Goal: Task Accomplishment & Management: Complete application form

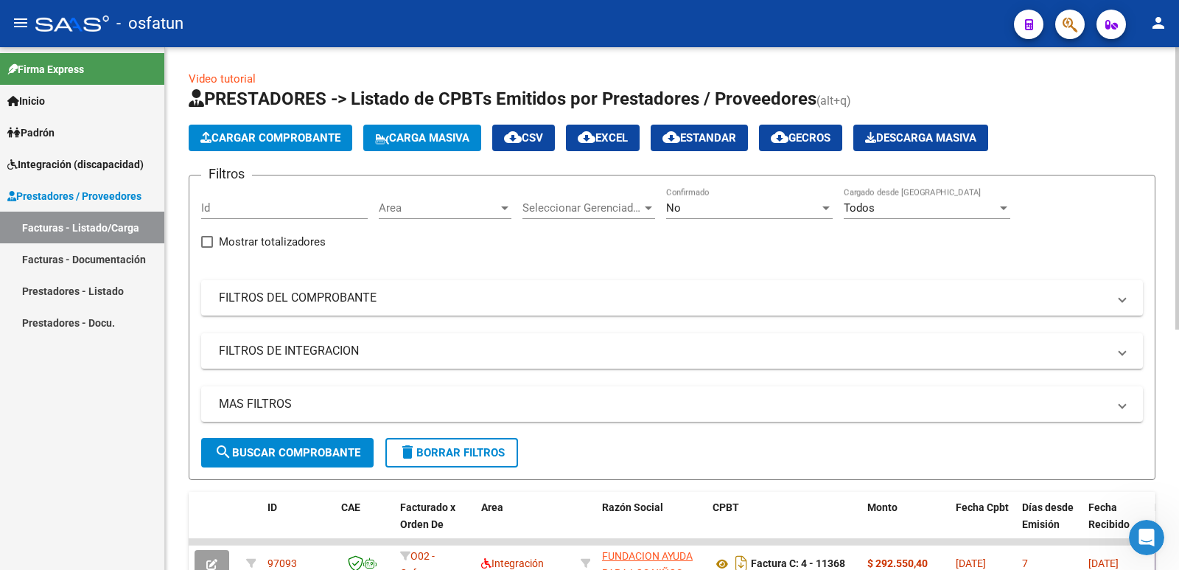
scroll to position [980, 0]
click at [257, 136] on span "Cargar Comprobante" at bounding box center [271, 137] width 140 height 13
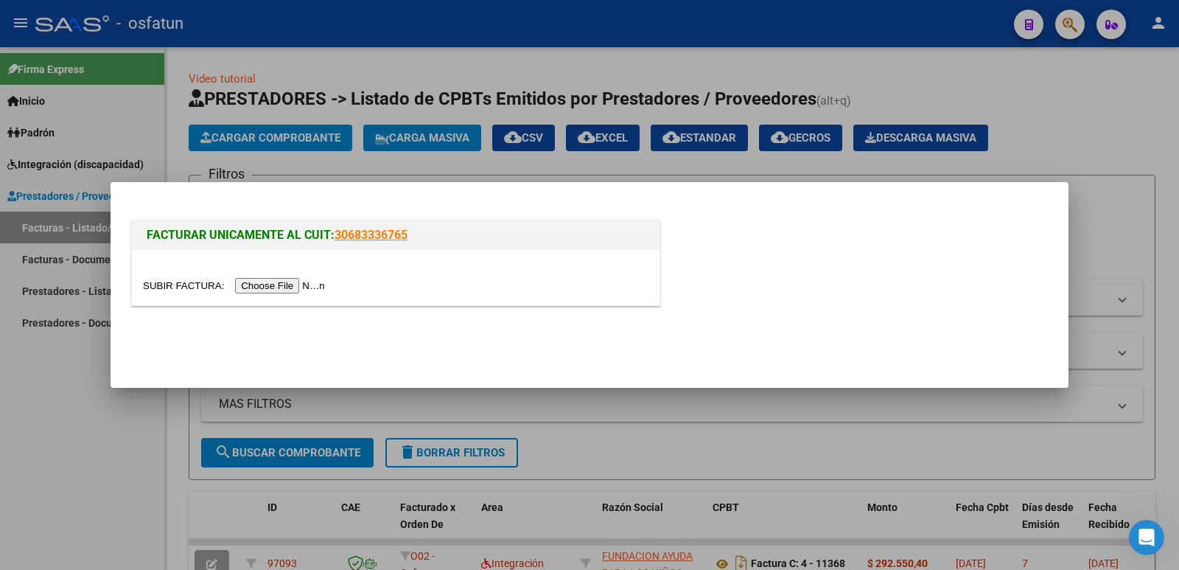
click at [316, 280] on input "file" at bounding box center [236, 285] width 186 height 15
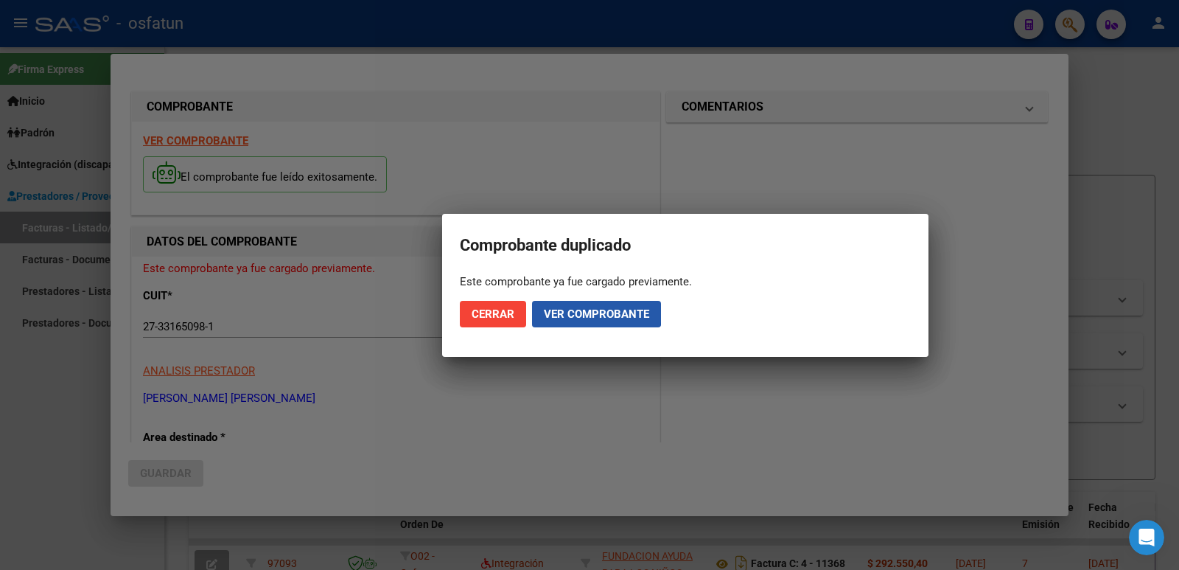
click at [571, 310] on span "Ver comprobante" at bounding box center [596, 313] width 105 height 13
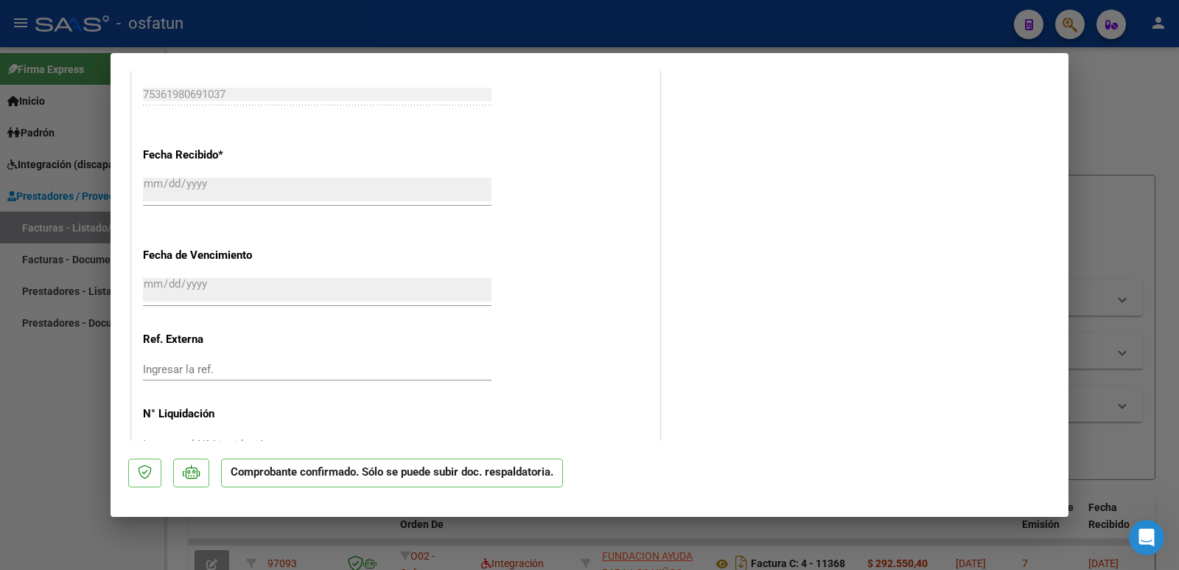
scroll to position [1171, 0]
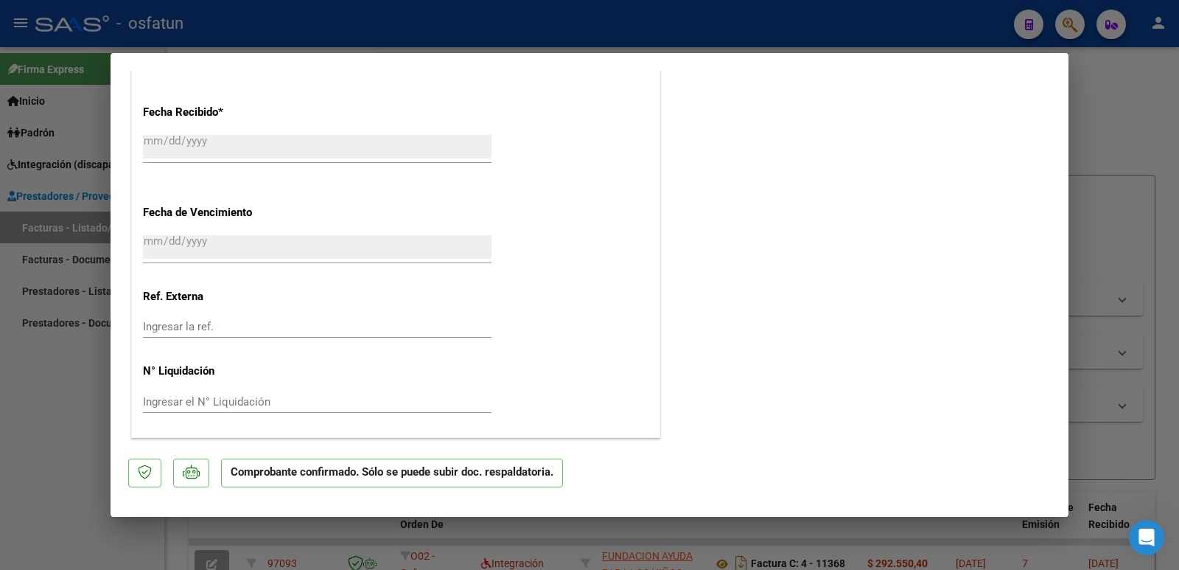
click at [37, 450] on div at bounding box center [589, 285] width 1179 height 570
type input "$ 0,00"
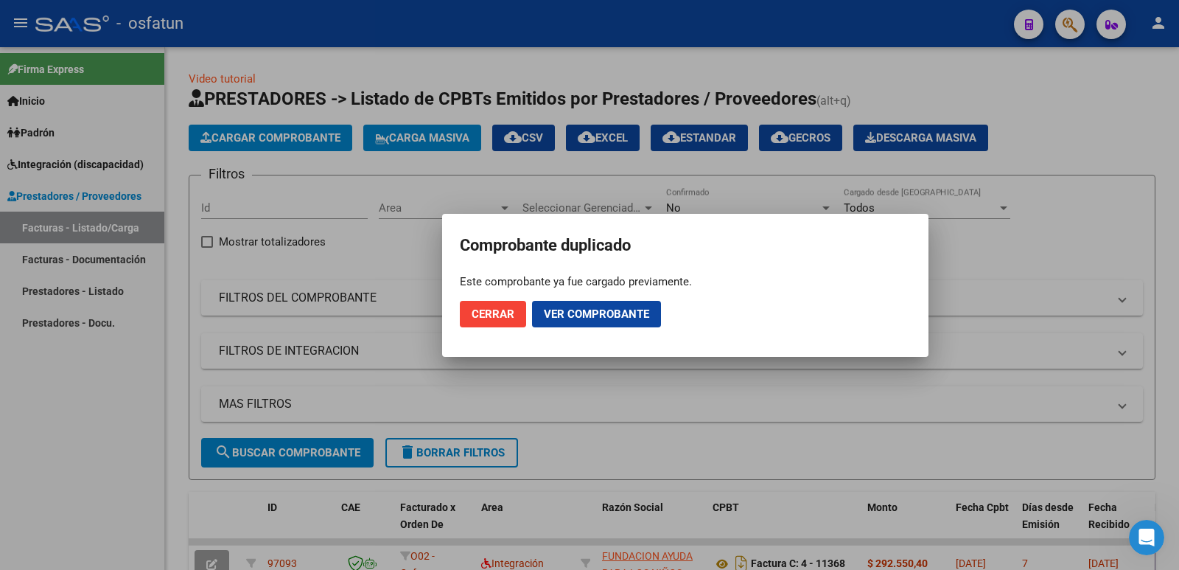
click at [491, 310] on span "Cerrar" at bounding box center [493, 313] width 43 height 13
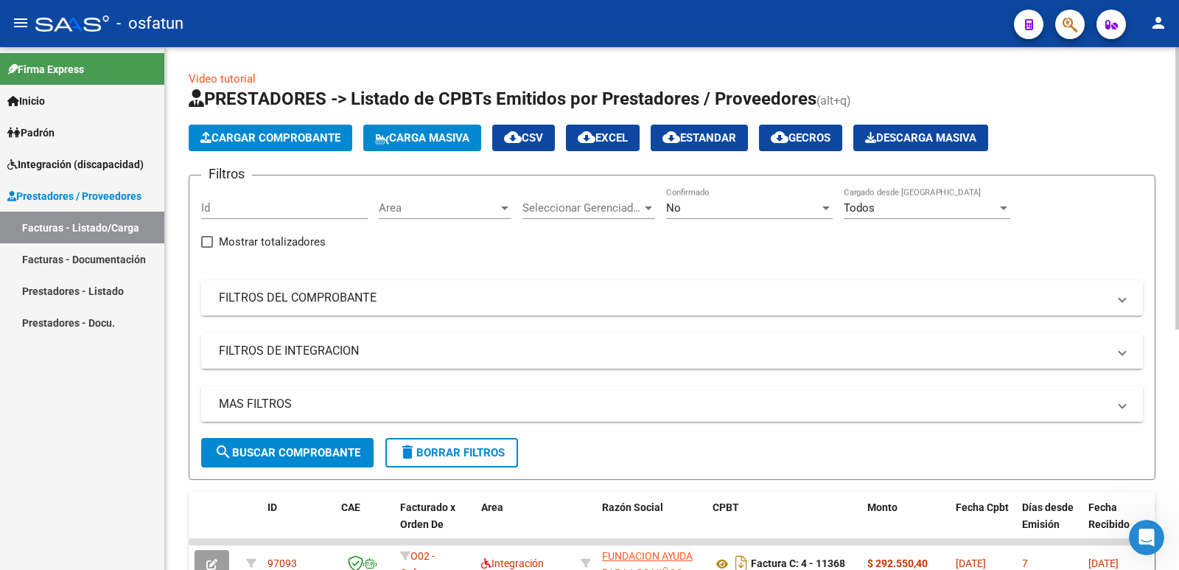
click at [226, 135] on span "Cargar Comprobante" at bounding box center [271, 137] width 140 height 13
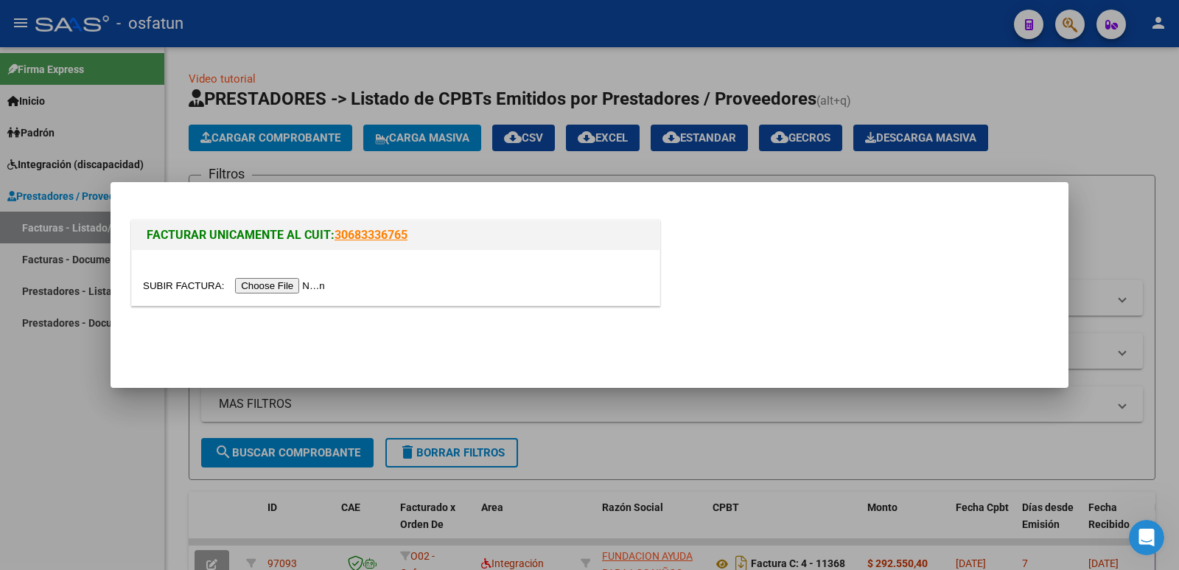
click at [304, 285] on input "file" at bounding box center [236, 285] width 186 height 15
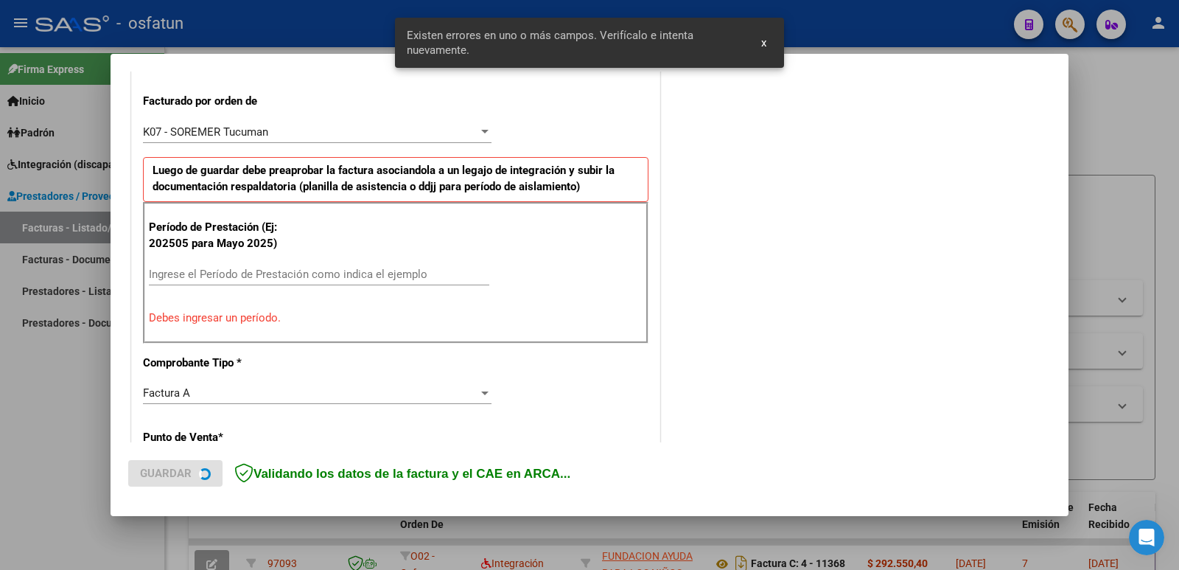
scroll to position [402, 0]
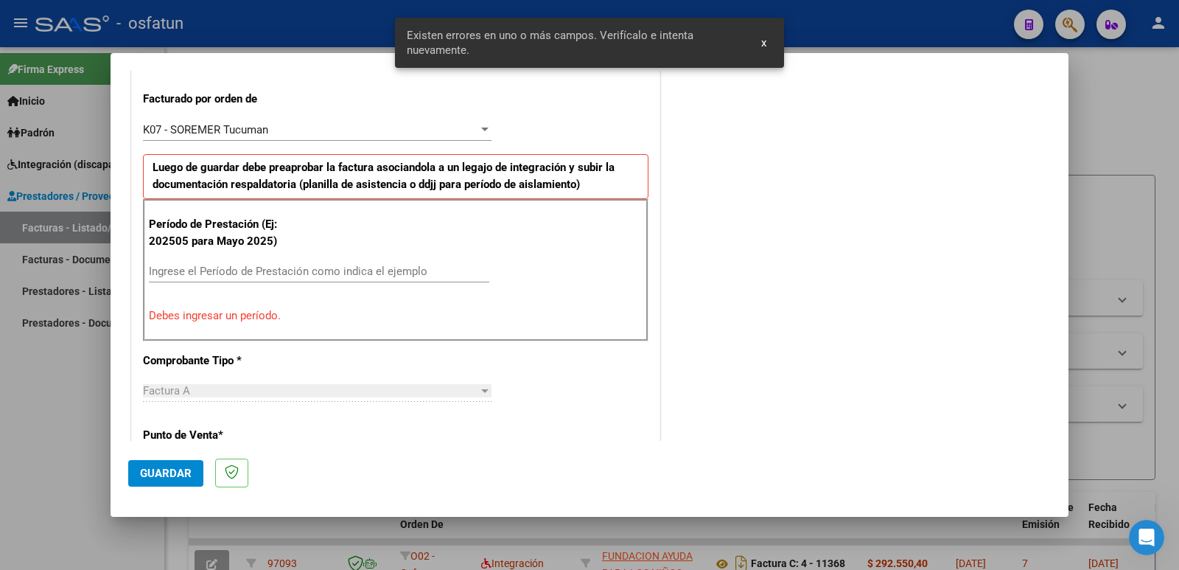
click at [265, 272] on input "Ingrese el Período de Prestación como indica el ejemplo" at bounding box center [319, 271] width 341 height 13
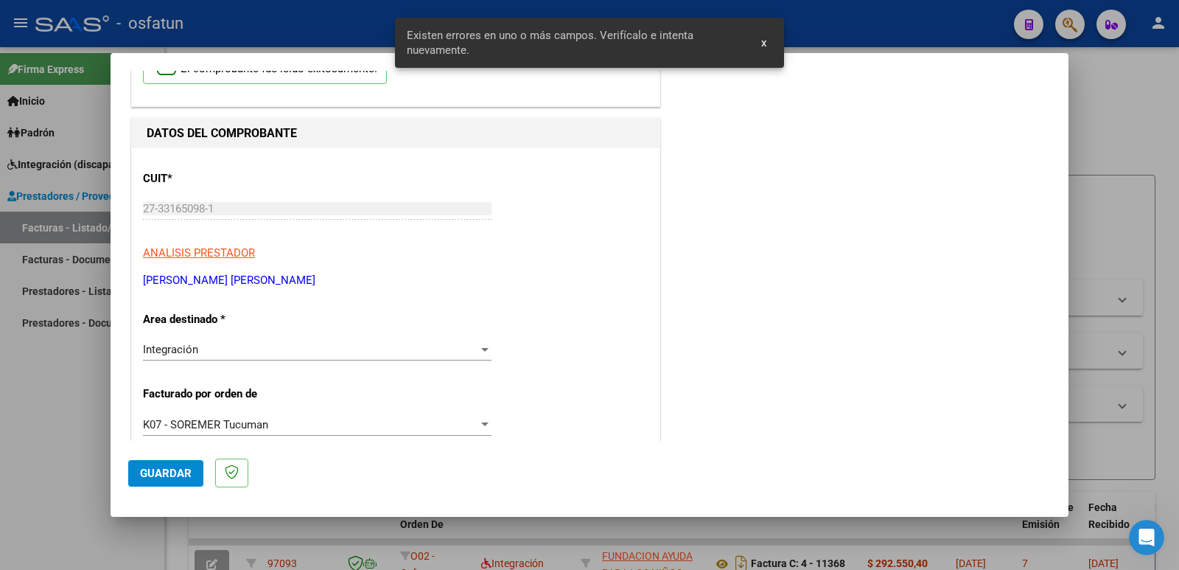
scroll to position [0, 0]
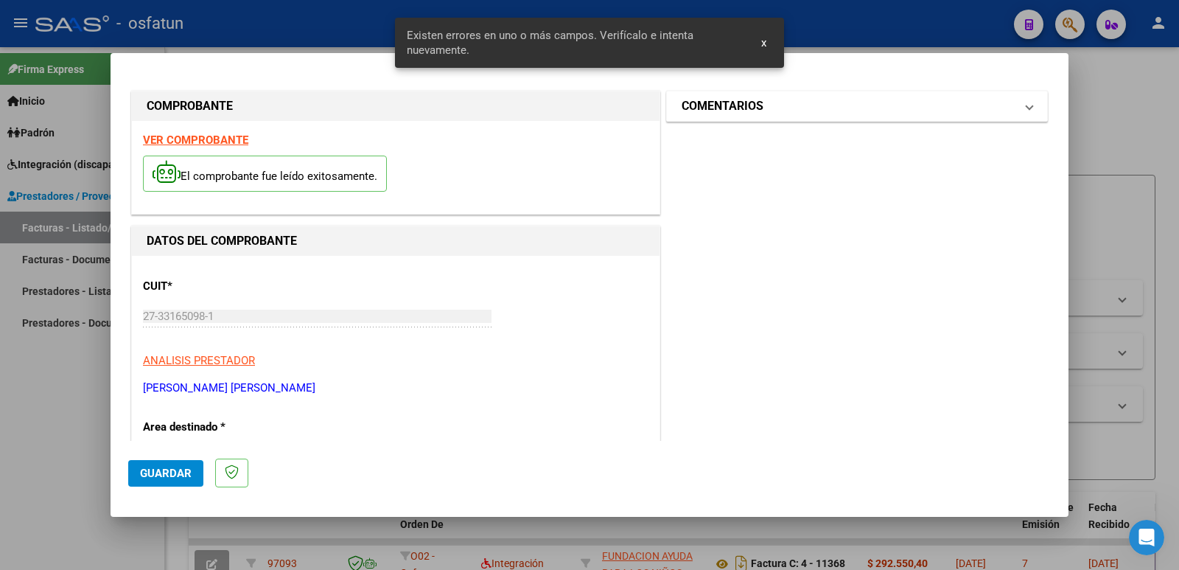
type input "202509"
click at [758, 114] on mat-panel-title "COMENTARIOS" at bounding box center [848, 106] width 333 height 18
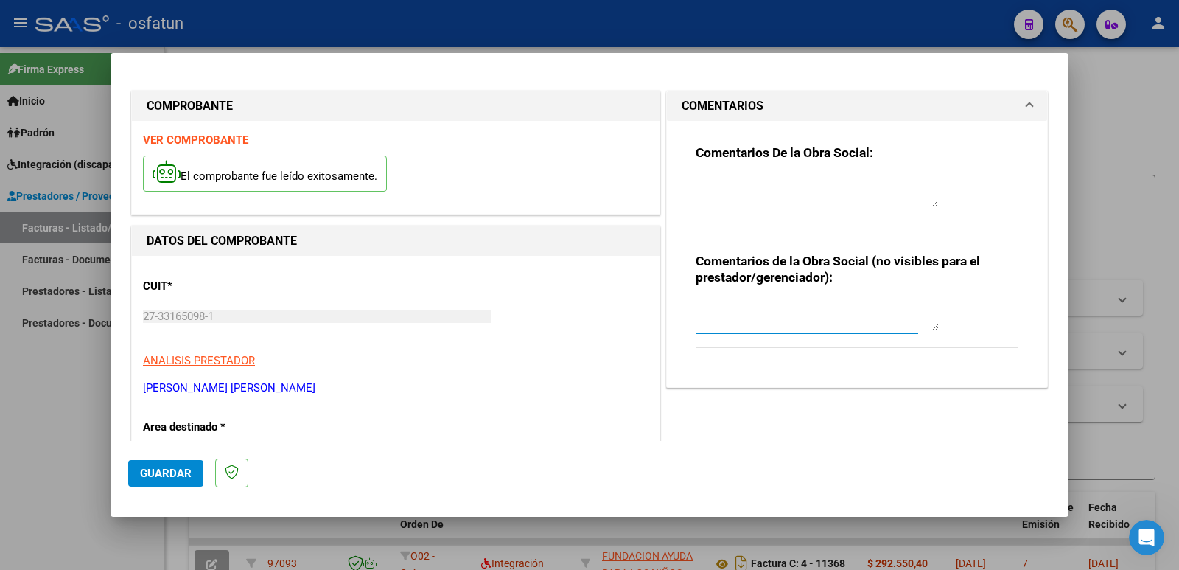
click at [756, 318] on textarea at bounding box center [817, 315] width 243 height 29
paste textarea "Fc Cargada por [PERSON_NAME]. [PERSON_NAME] / sin verificación de legajo"
type textarea "Fc Cargada por [PERSON_NAME]. [PERSON_NAME] / sin verificación de legajo"
click at [164, 473] on span "Guardar" at bounding box center [166, 473] width 52 height 13
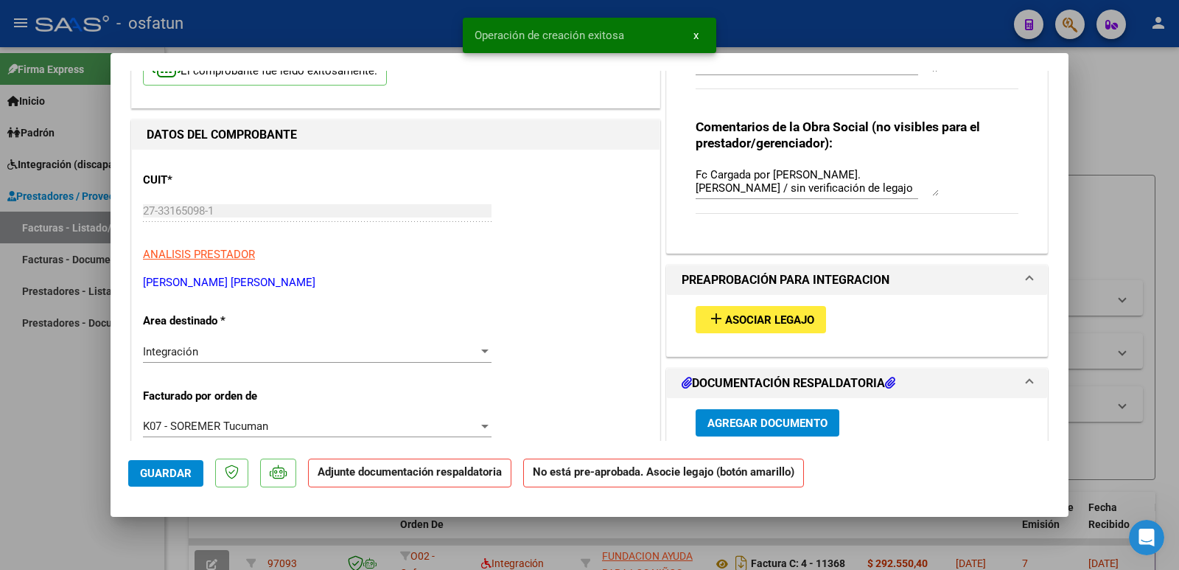
scroll to position [147, 0]
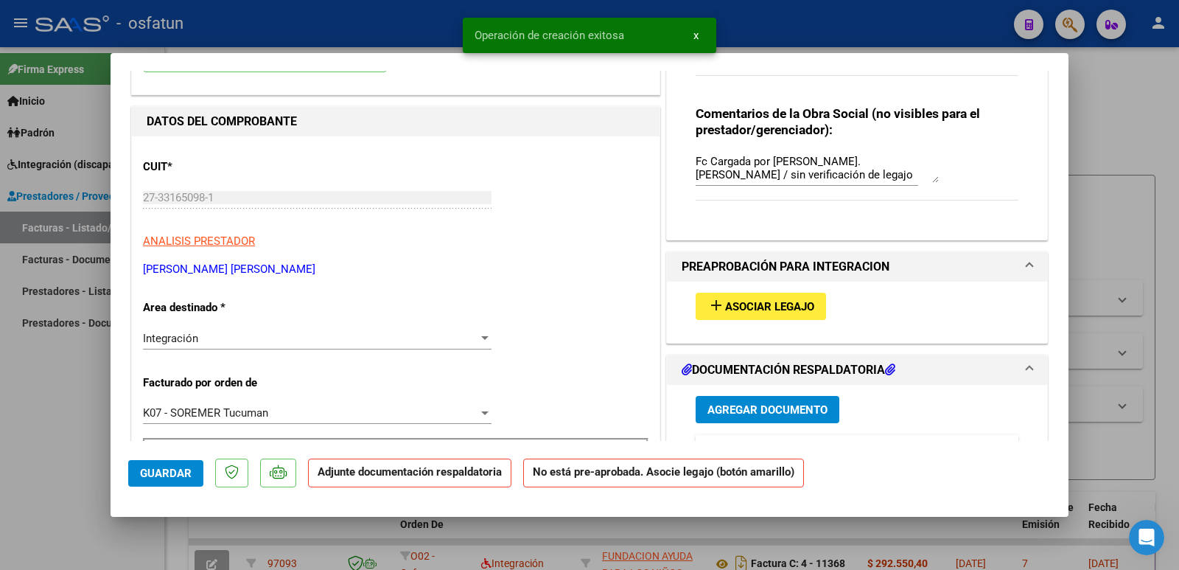
click at [727, 312] on span "Asociar Legajo" at bounding box center [769, 306] width 89 height 13
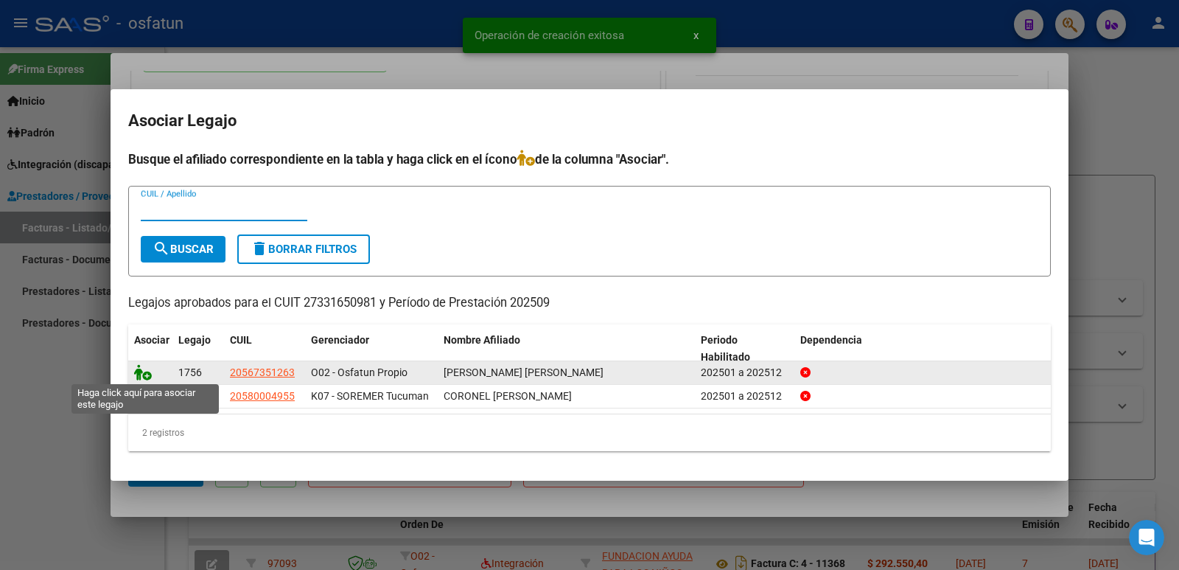
click at [140, 372] on icon at bounding box center [143, 372] width 18 height 16
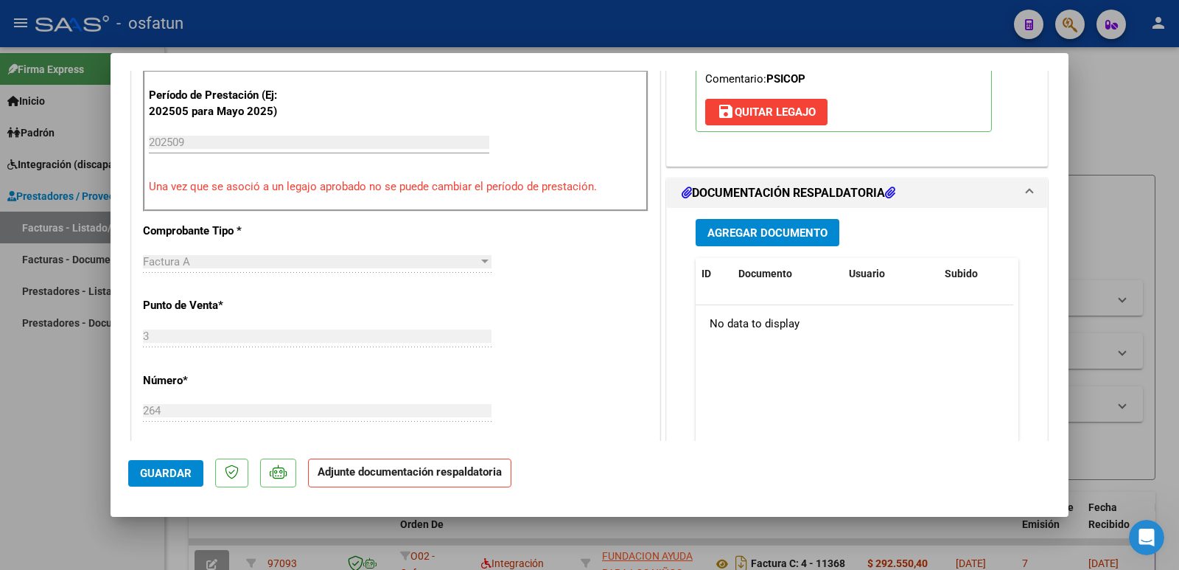
scroll to position [516, 0]
click at [769, 245] on button "Agregar Documento" at bounding box center [768, 231] width 144 height 27
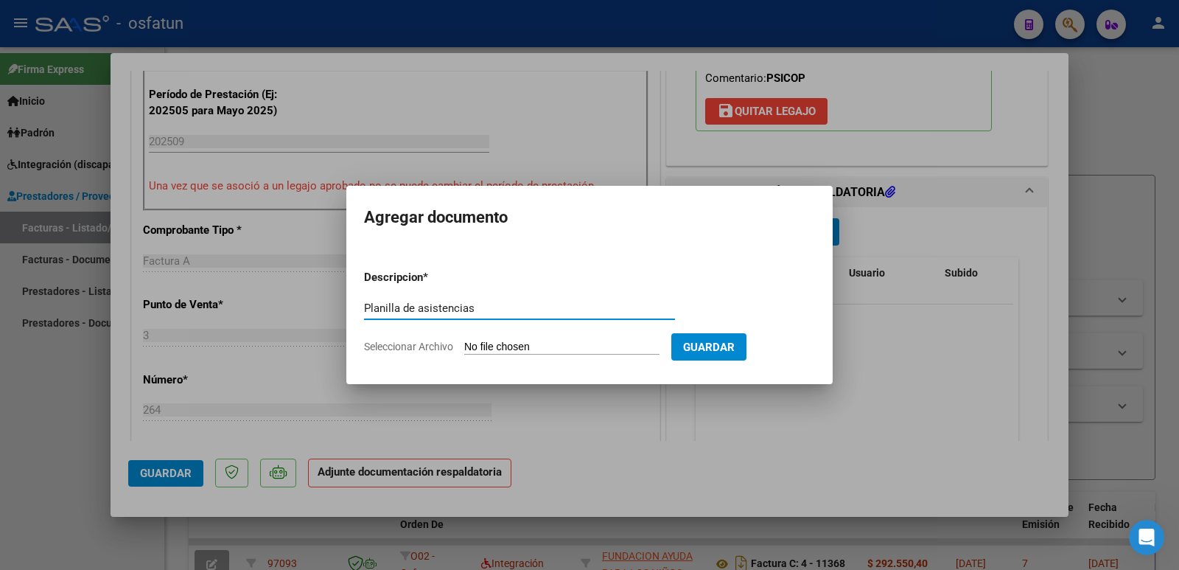
type input "Planilla de asistencias"
click at [522, 348] on input "Seleccionar Archivo" at bounding box center [561, 348] width 195 height 14
type input "C:\fakepath\ASIST [PERSON_NAME] SEP.pdf"
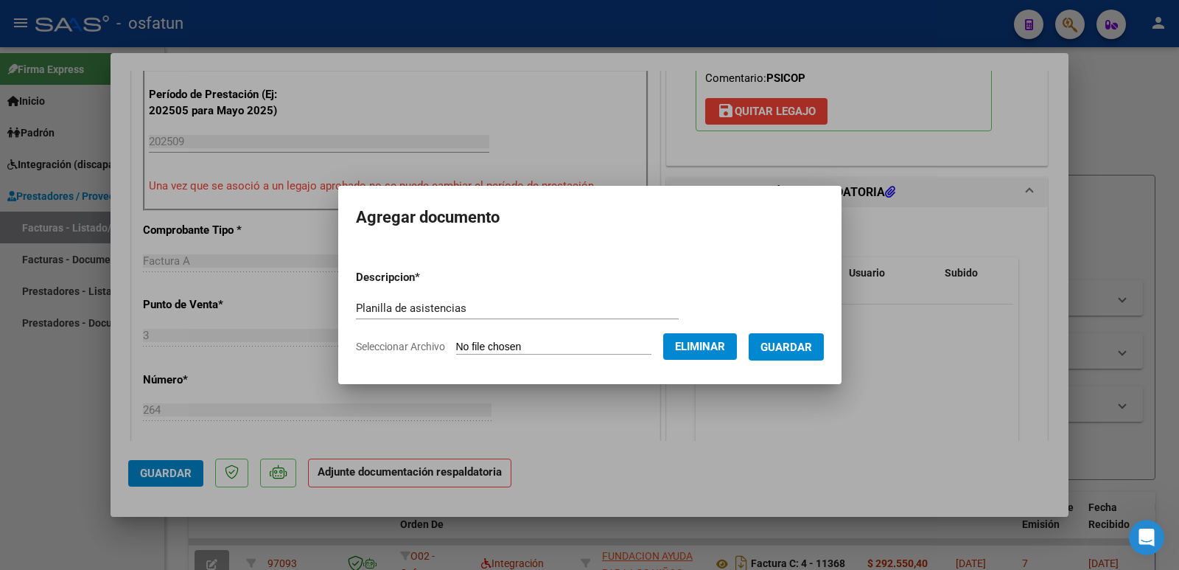
click at [801, 347] on span "Guardar" at bounding box center [787, 347] width 52 height 13
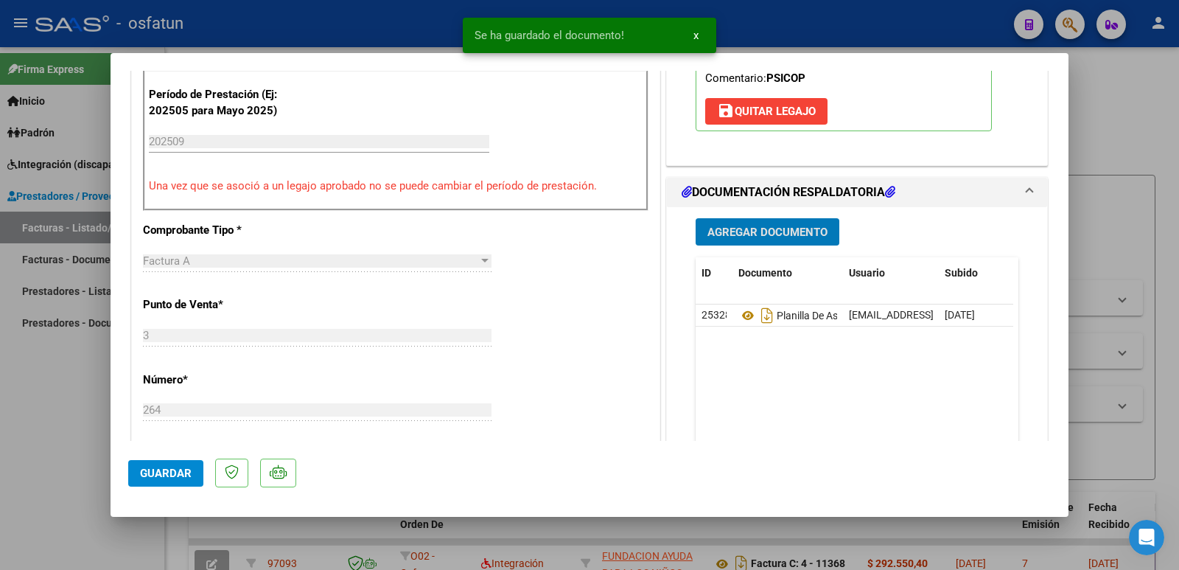
click at [793, 245] on button "Agregar Documento" at bounding box center [768, 231] width 144 height 27
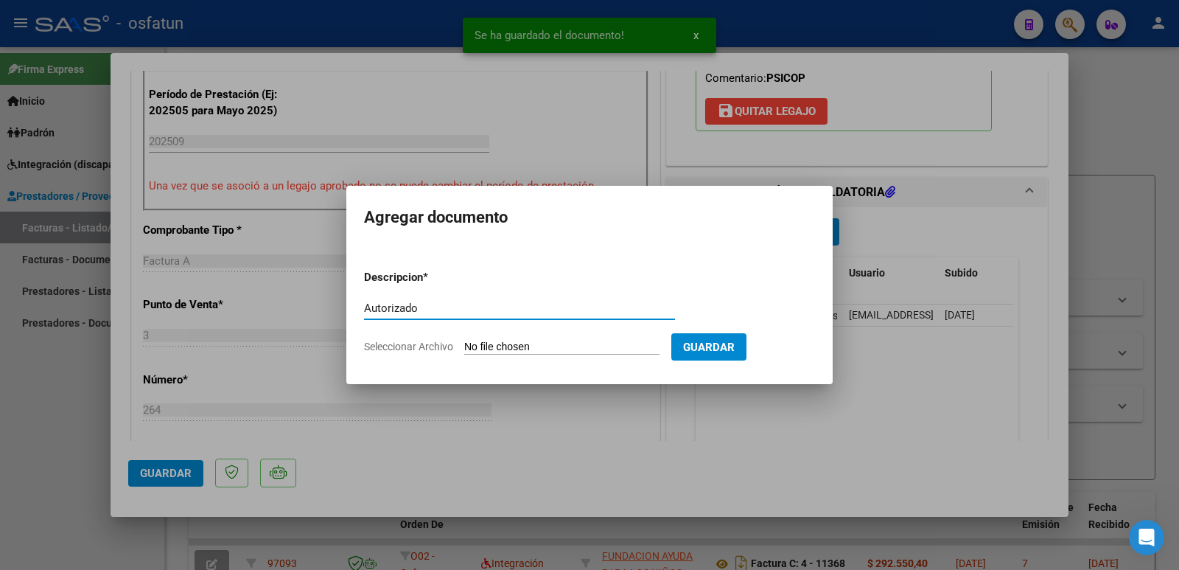
type input "Autorizado"
click at [557, 351] on input "Seleccionar Archivo" at bounding box center [561, 348] width 195 height 14
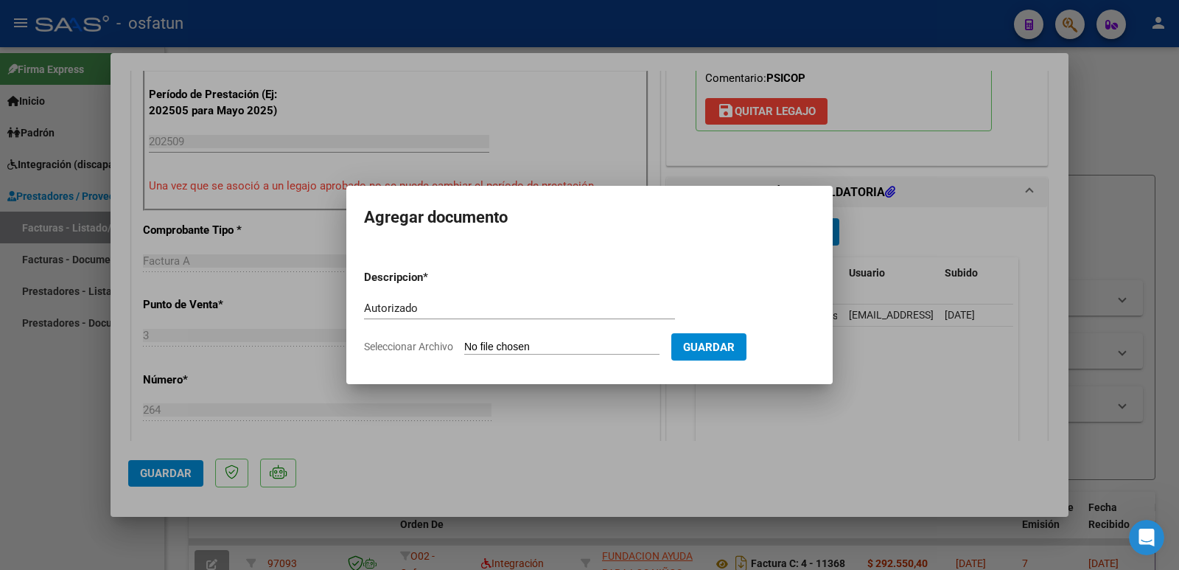
type input "C:\fakepath\autorizacion.pdf"
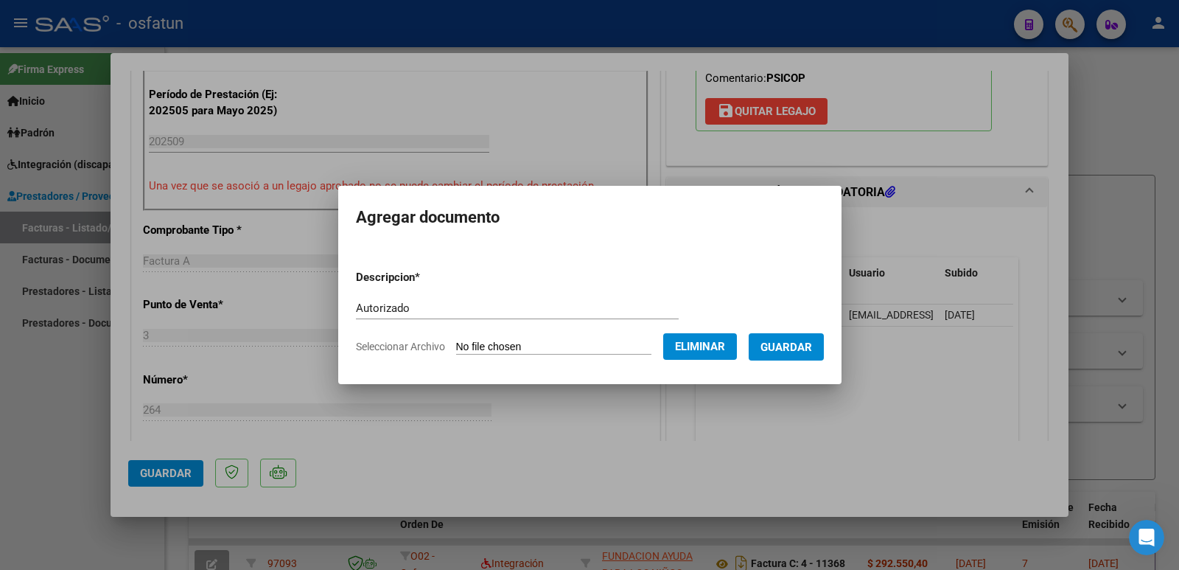
click at [808, 346] on span "Guardar" at bounding box center [787, 347] width 52 height 13
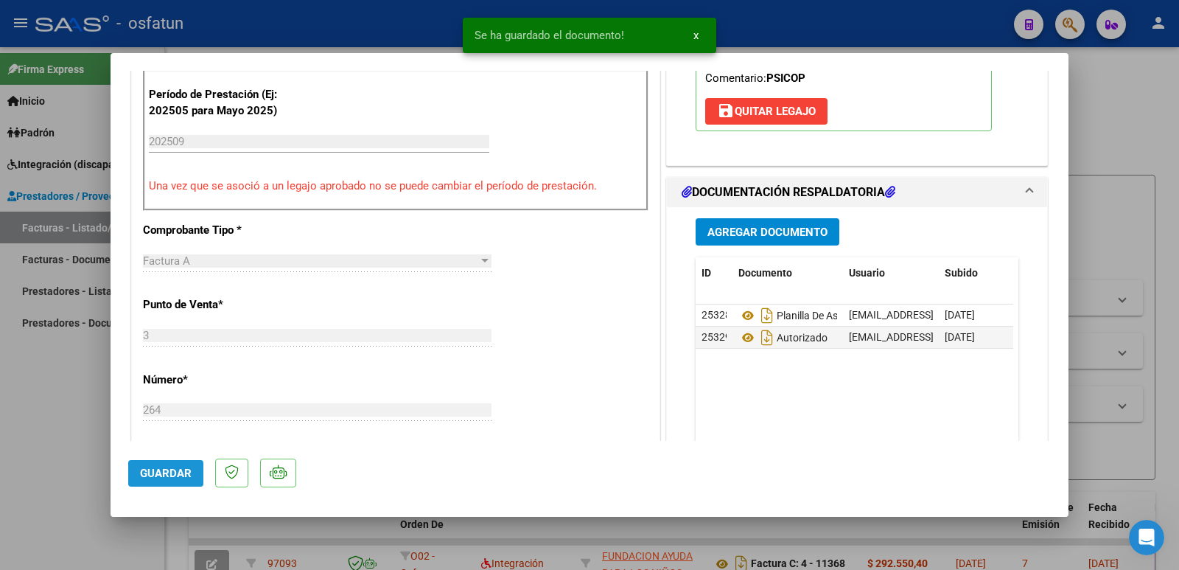
click at [159, 482] on button "Guardar" at bounding box center [165, 473] width 75 height 27
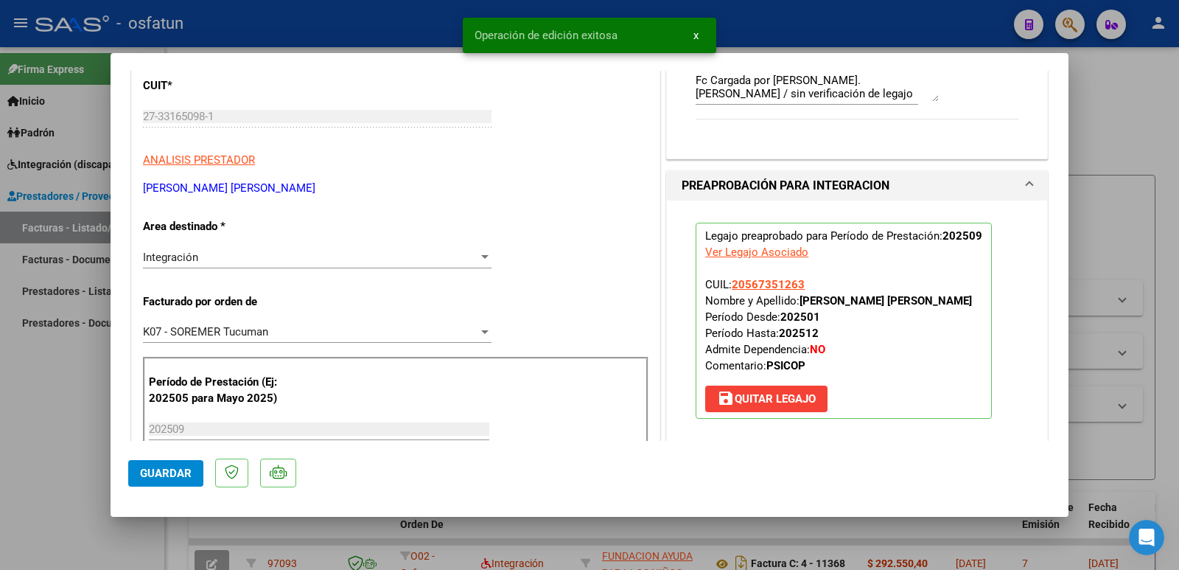
scroll to position [221, 0]
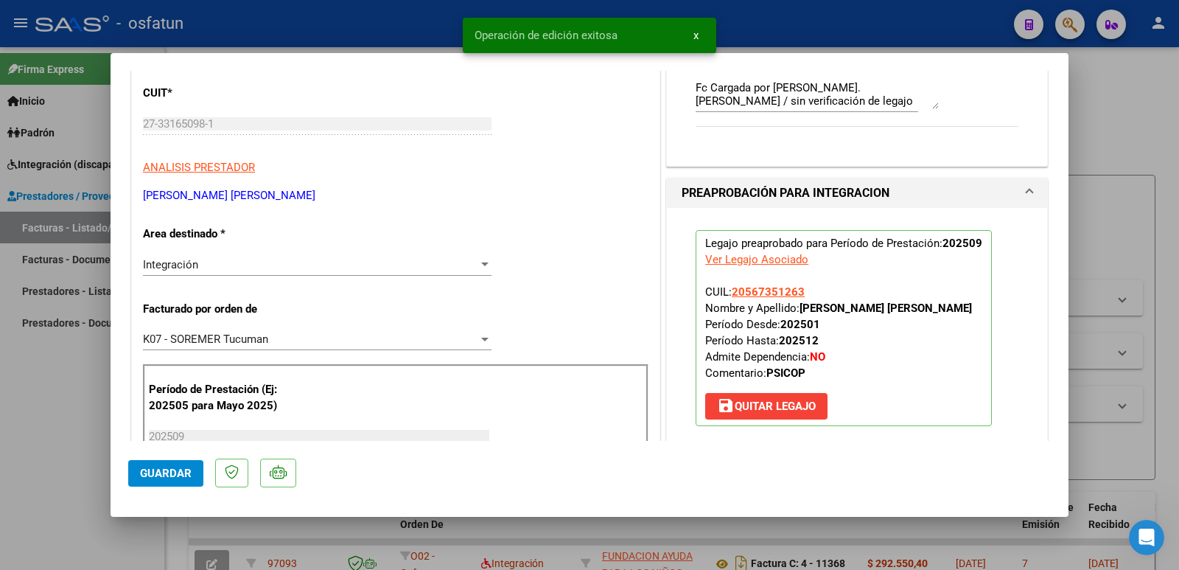
drag, startPoint x: 794, startPoint y: 311, endPoint x: 966, endPoint y: 313, distance: 172.5
click at [966, 313] on p "Legajo preaprobado para Período de Prestación: 202509 Ver Legajo Asociado CUIL:…" at bounding box center [844, 328] width 296 height 196
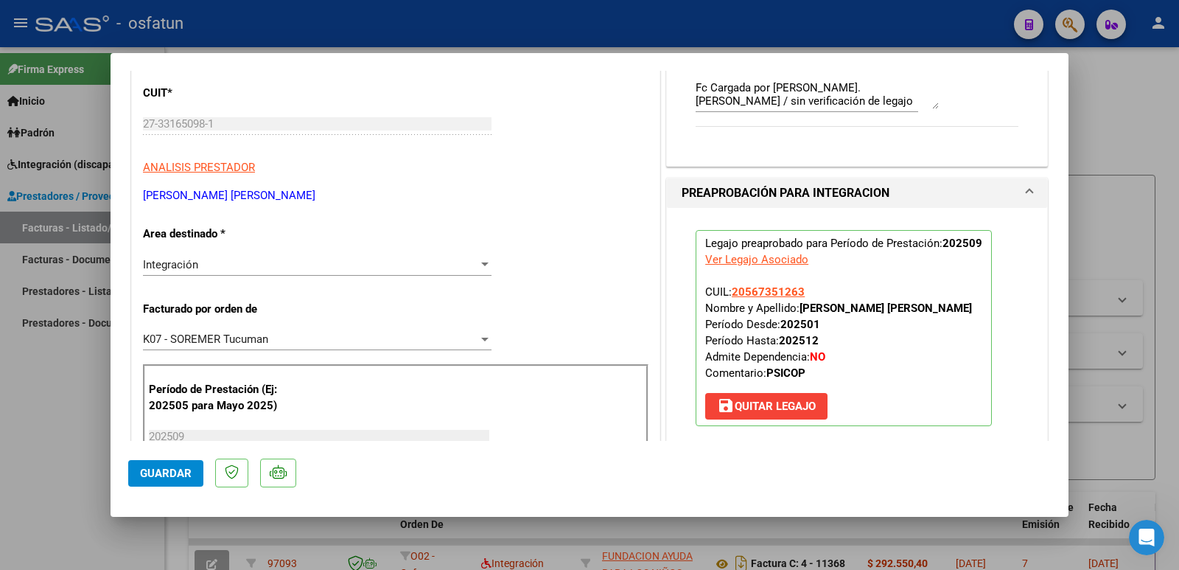
drag, startPoint x: 940, startPoint y: 299, endPoint x: 801, endPoint y: 319, distance: 140.0
click at [801, 319] on p "Legajo preaprobado para Período de Prestación: 202509 Ver Legajo Asociado CUIL:…" at bounding box center [844, 328] width 296 height 196
drag, startPoint x: 798, startPoint y: 307, endPoint x: 980, endPoint y: 330, distance: 184.2
click at [980, 330] on p "Legajo preaprobado para Período de Prestación: 202509 Ver Legajo Asociado CUIL:…" at bounding box center [844, 328] width 296 height 196
copy strong "[PERSON_NAME] [PERSON_NAME]"
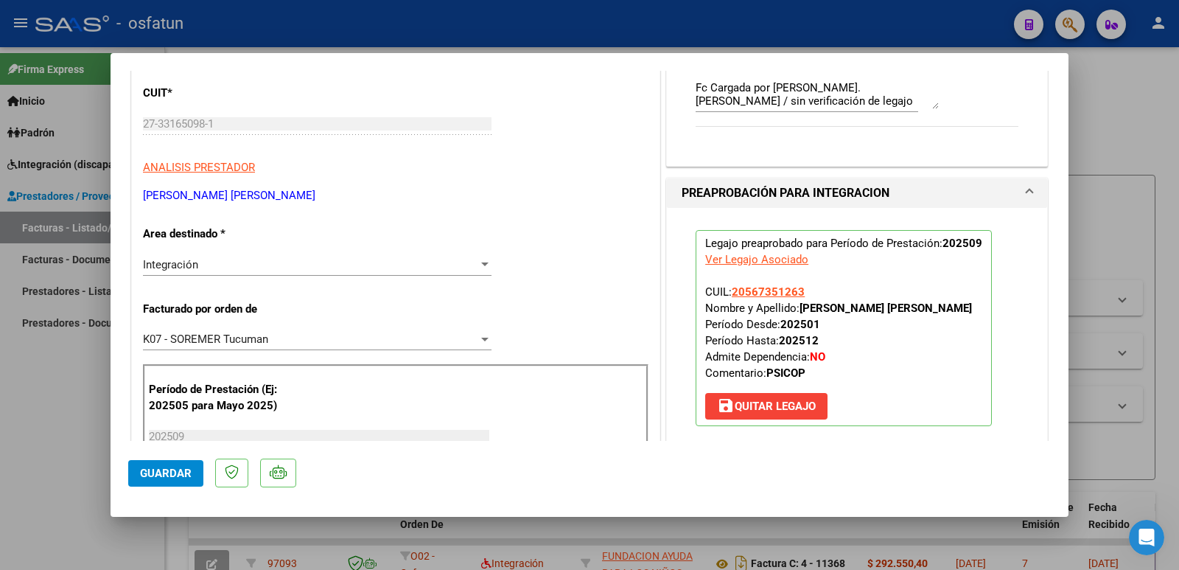
click at [220, 335] on span "K07 - SOREMER Tucuman" at bounding box center [205, 338] width 125 height 13
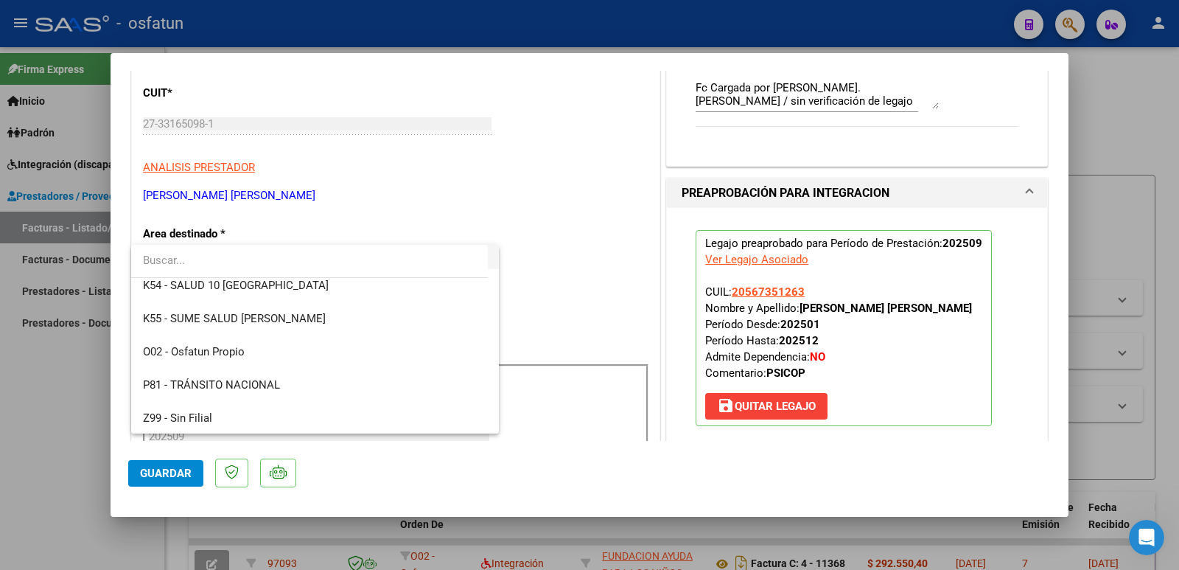
scroll to position [773, 0]
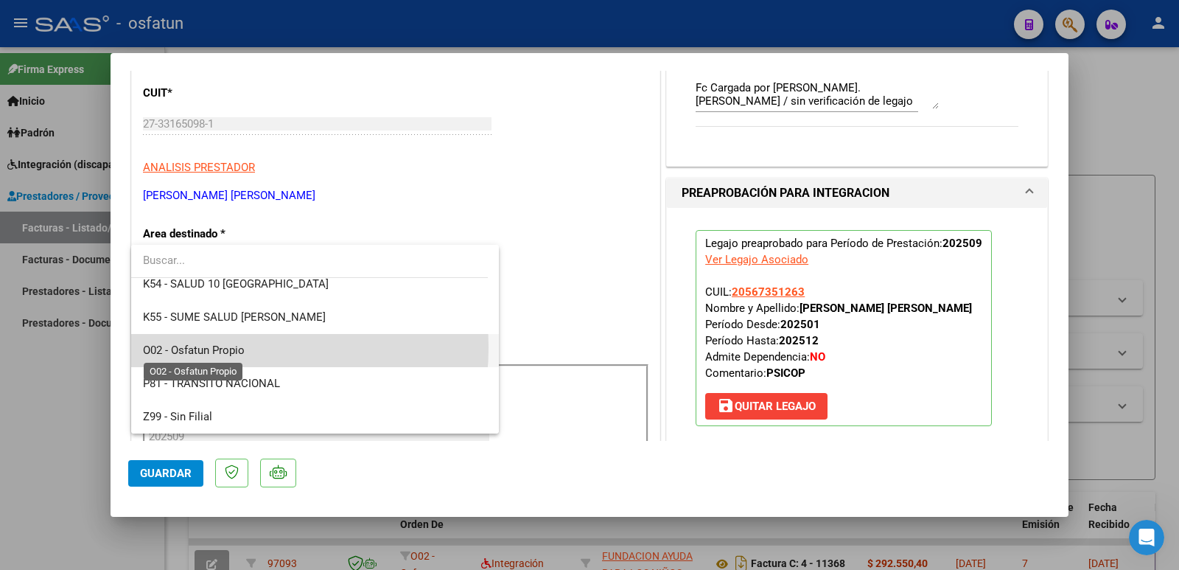
click at [203, 347] on span "O02 - Osfatun Propio" at bounding box center [194, 350] width 102 height 13
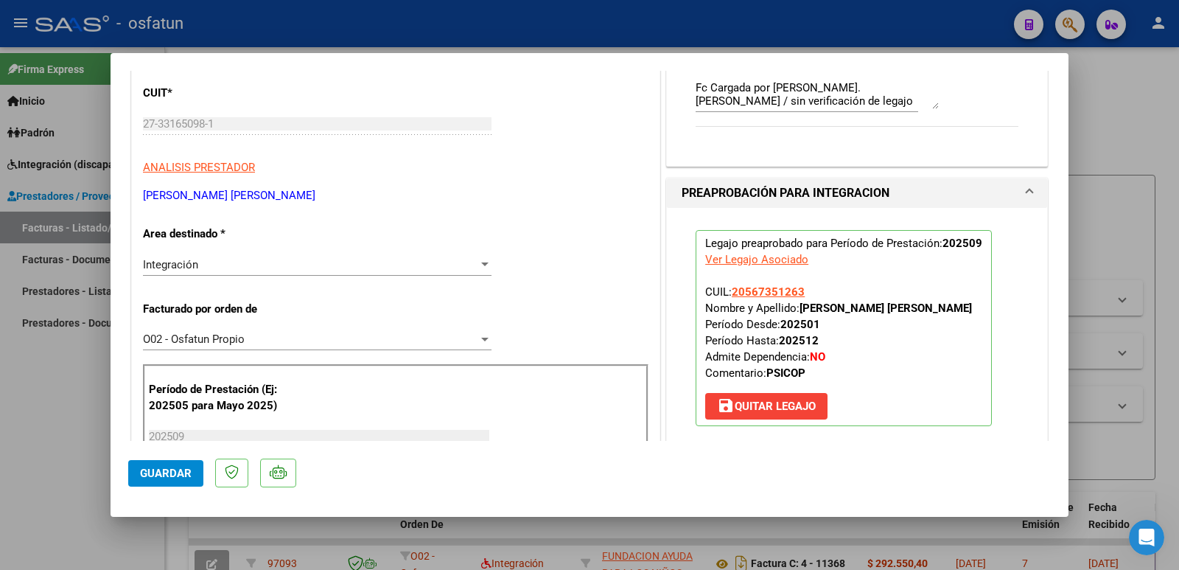
drag, startPoint x: 290, startPoint y: 192, endPoint x: 134, endPoint y: 191, distance: 155.5
copy p "[PERSON_NAME] [PERSON_NAME]"
click at [158, 465] on button "Guardar" at bounding box center [165, 473] width 75 height 27
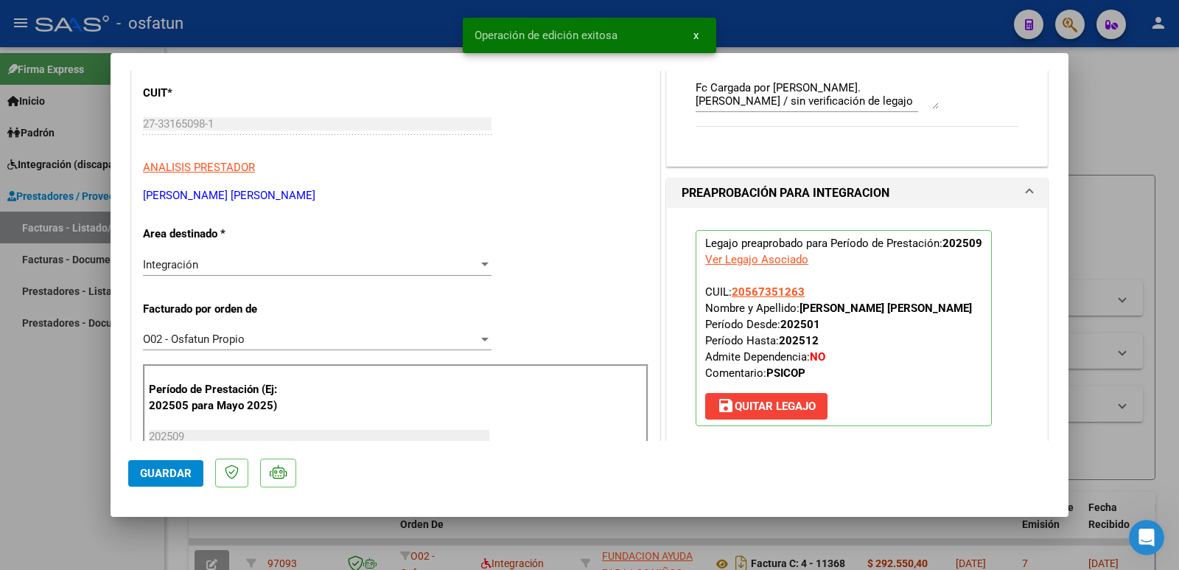
click at [32, 441] on div at bounding box center [589, 285] width 1179 height 570
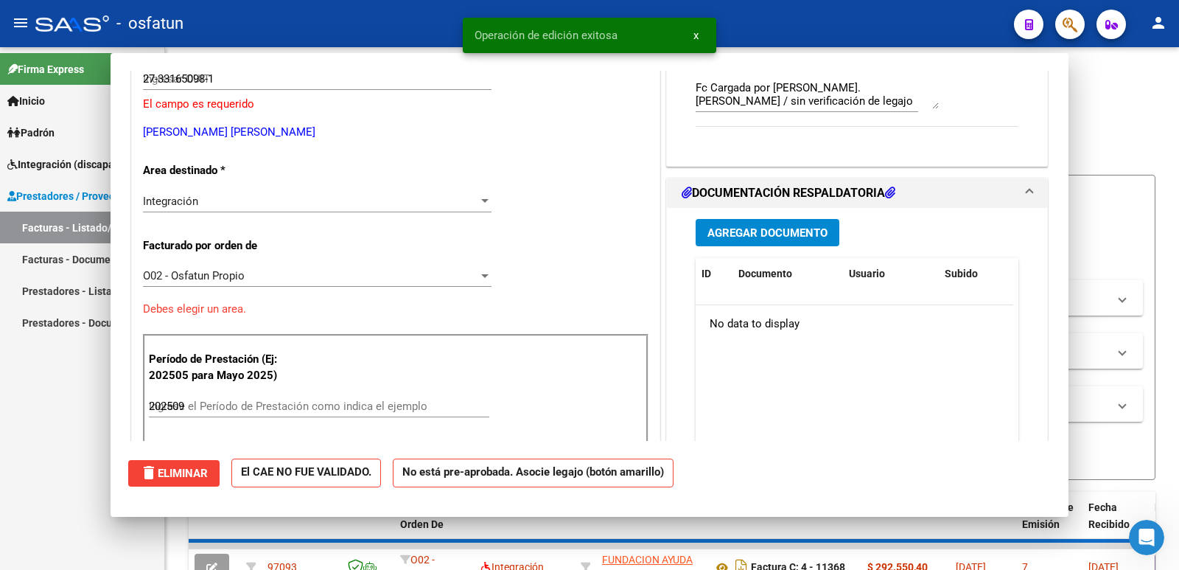
type input "$ 0,00"
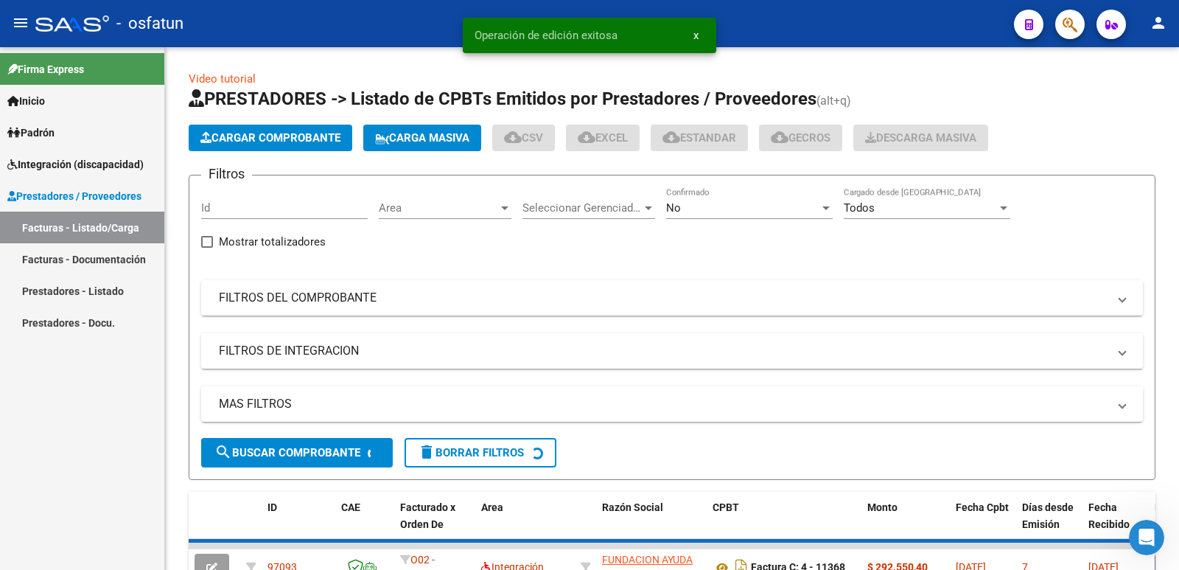
scroll to position [3, 0]
